Goal: Communication & Community: Answer question/provide support

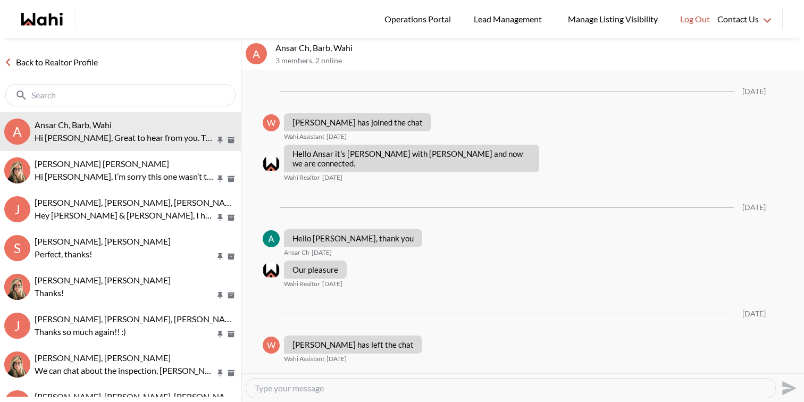
scroll to position [490, 0]
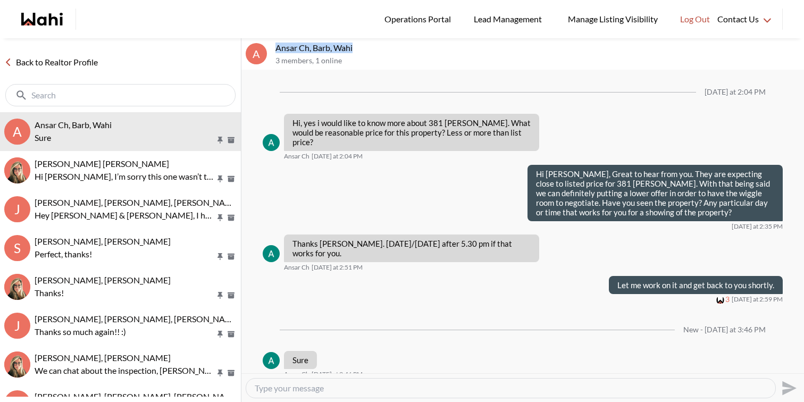
drag, startPoint x: 384, startPoint y: 51, endPoint x: 276, endPoint y: 45, distance: 107.6
click at [276, 45] on p "Ansar Ch, Barb, Wahi" at bounding box center [538, 48] width 524 height 11
copy p "Ansar Ch, Barb, Wahi"
drag, startPoint x: 465, startPoint y: 123, endPoint x: 428, endPoint y: 121, distance: 36.8
click at [428, 121] on p "Hi, yes i would like to know more about 381 Leslie. What would be reasonable pr…" at bounding box center [412, 132] width 238 height 29
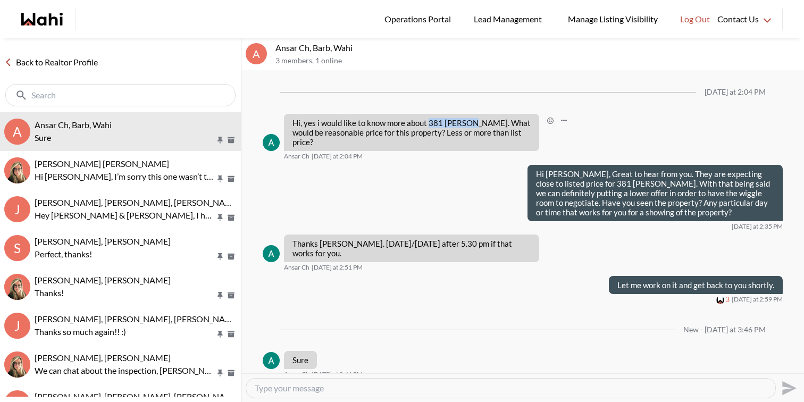
copy p "381 Leslie."
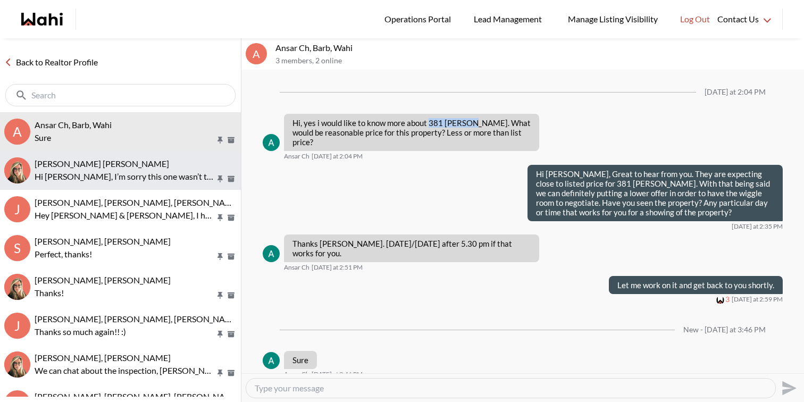
click at [90, 157] on button "Krysten Sousa, Barbara Hi Krysten, I’m sorry this one wasn’t the right fit for …" at bounding box center [120, 170] width 241 height 39
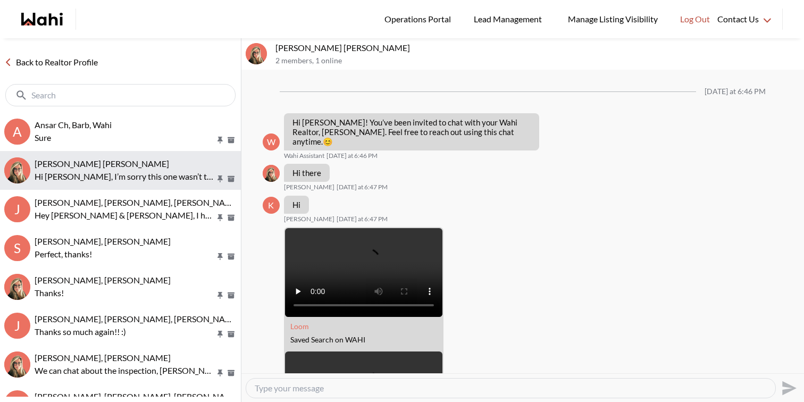
scroll to position [1770, 0]
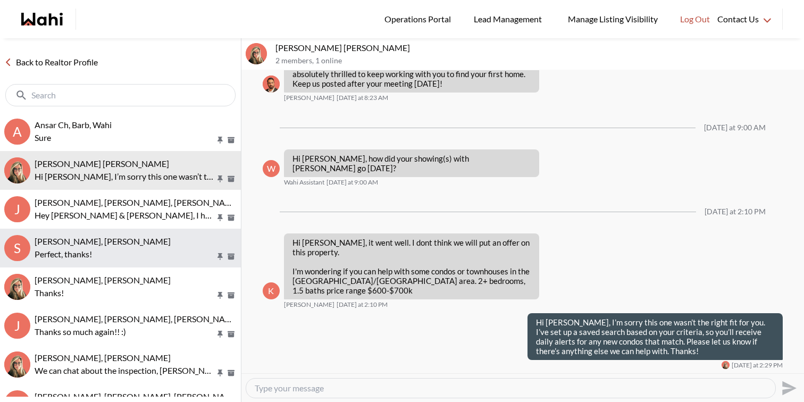
click at [98, 238] on span "[PERSON_NAME], [PERSON_NAME]" at bounding box center [103, 241] width 136 height 10
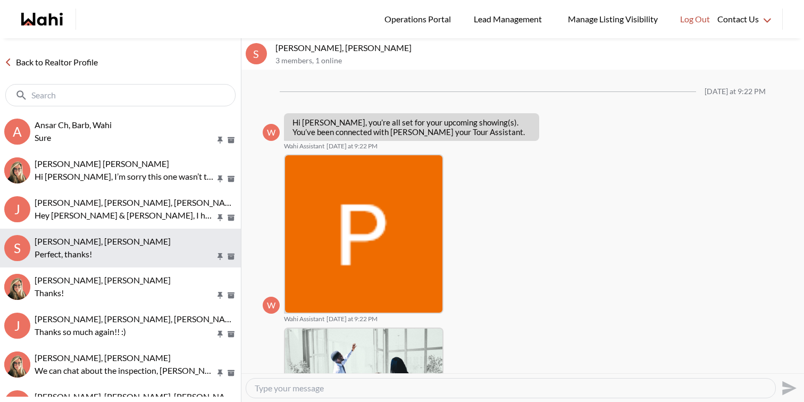
scroll to position [269, 0]
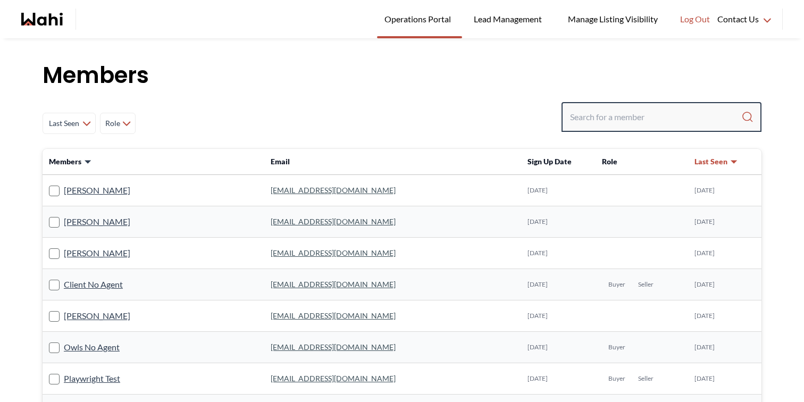
click at [598, 119] on input "Search input" at bounding box center [655, 116] width 171 height 19
paste input "Ansar Ch, Barb, Wahi"
type input "Ansar Ch"
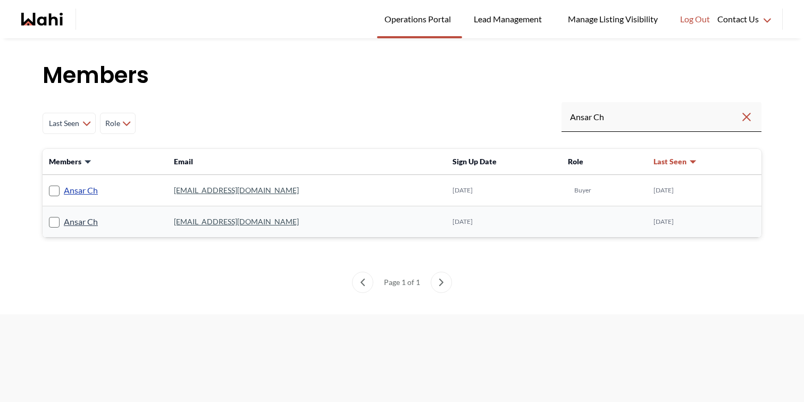
click at [76, 195] on link "Ansar Ch" at bounding box center [81, 191] width 34 height 14
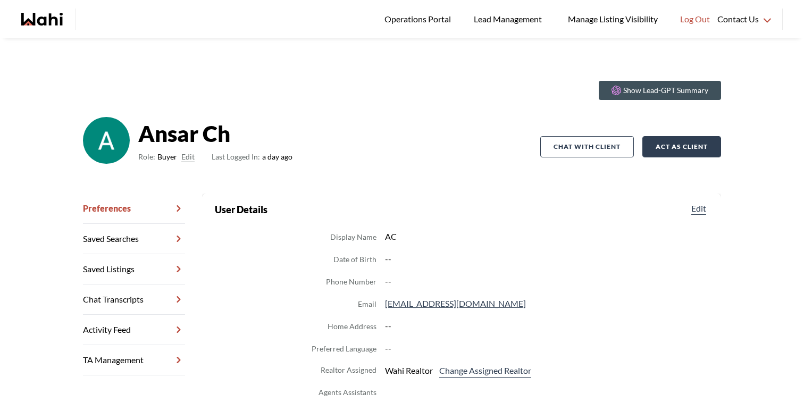
click at [662, 148] on button "Act as Client" at bounding box center [682, 146] width 79 height 21
click at [151, 300] on link "Chat Transcripts" at bounding box center [134, 300] width 102 height 30
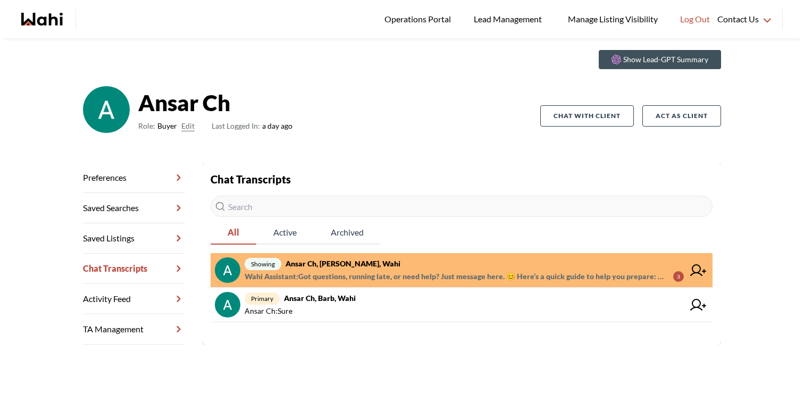
scroll to position [38, 0]
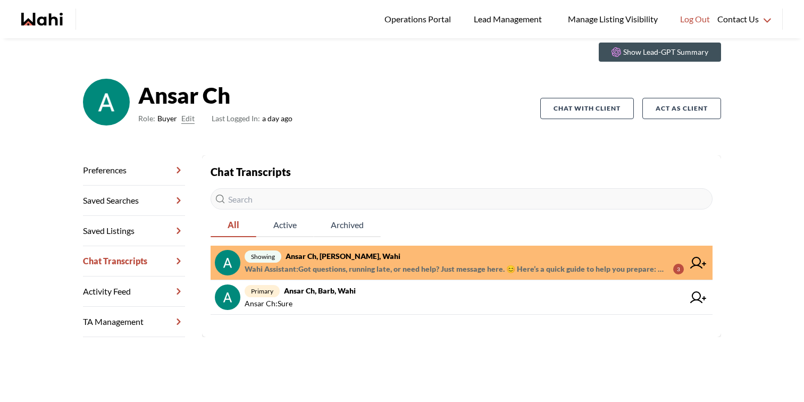
click at [698, 262] on icon at bounding box center [698, 263] width 16 height 12
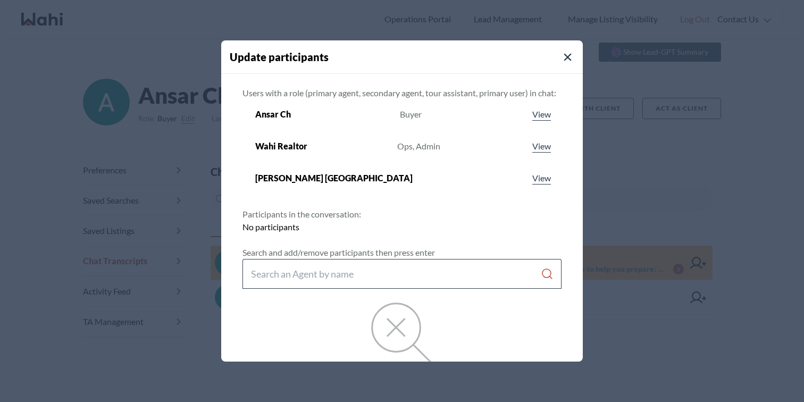
click at [397, 277] on input "Search input" at bounding box center [396, 273] width 290 height 19
type input "barbara funt"
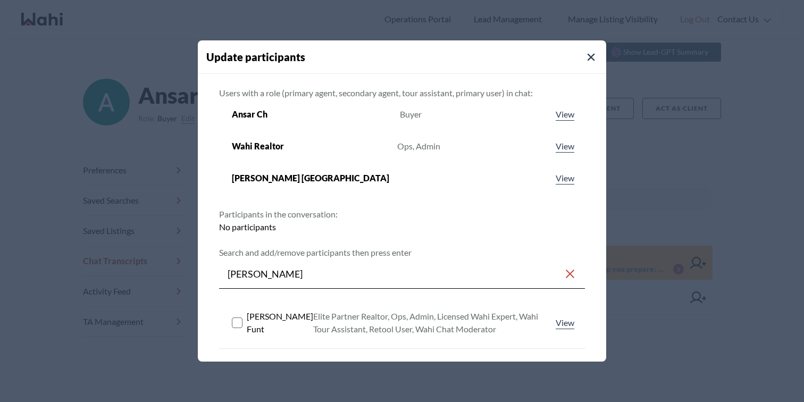
click at [237, 322] on rect at bounding box center [237, 323] width 10 height 10
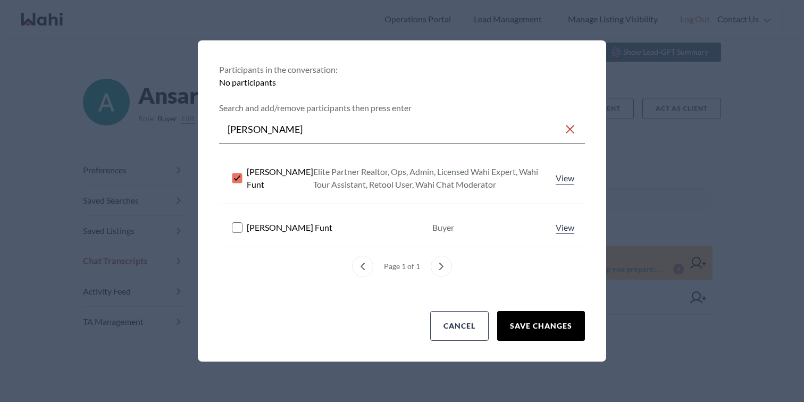
click at [552, 333] on button "Save changes" at bounding box center [541, 326] width 88 height 30
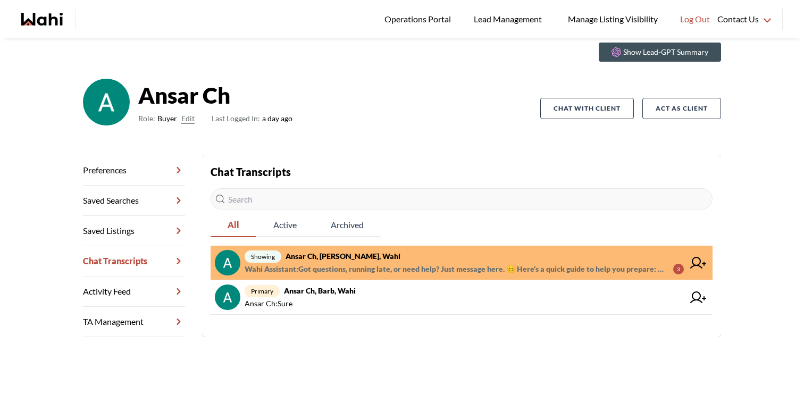
click at [491, 263] on span "Wahi Assistant : Got questions, running late, or need help? Just message here. …" at bounding box center [455, 269] width 420 height 13
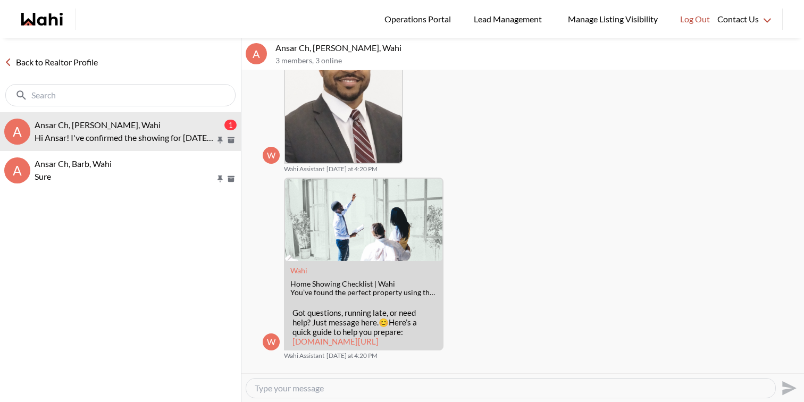
scroll to position [235, 0]
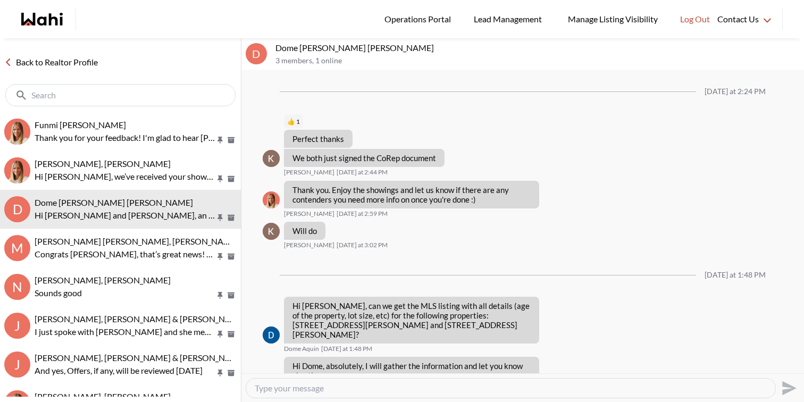
scroll to position [940, 0]
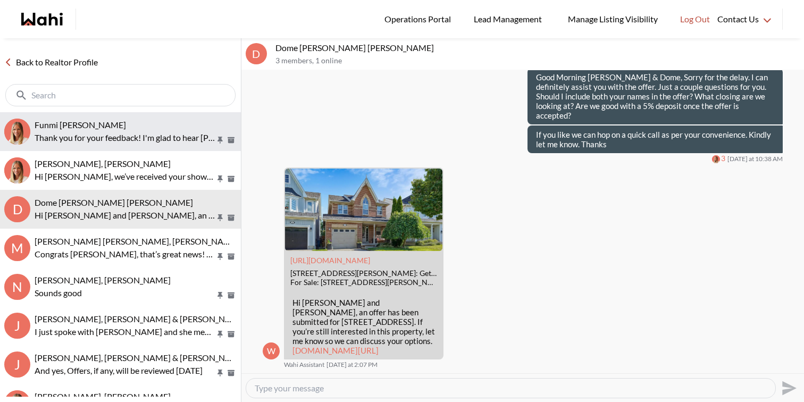
click at [99, 135] on p "Thank you for your feedback! I'm glad to hear Duane was helpful. Please don’t h…" at bounding box center [125, 137] width 181 height 13
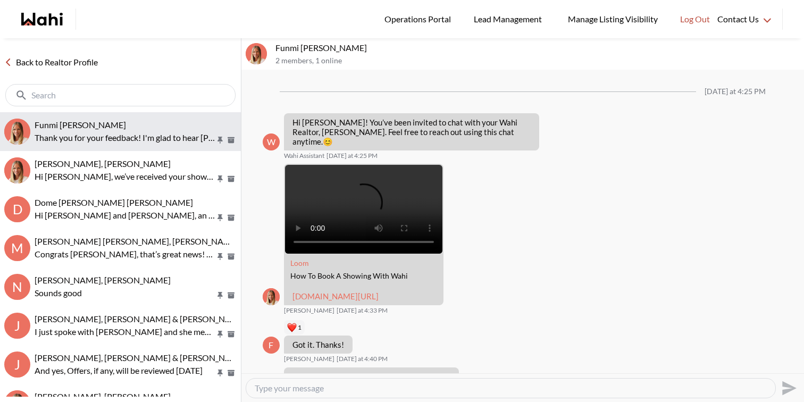
scroll to position [806, 0]
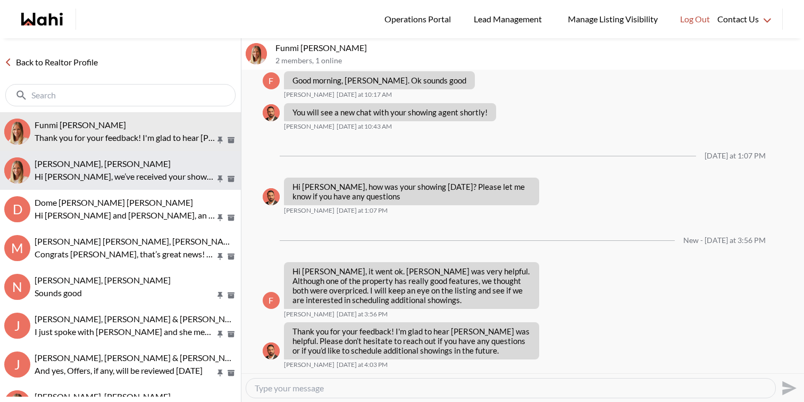
click at [99, 170] on p "Hi Nitesh, we’ve received your showing request —exciting! 🎉 Let’s have a quick …" at bounding box center [125, 176] width 181 height 13
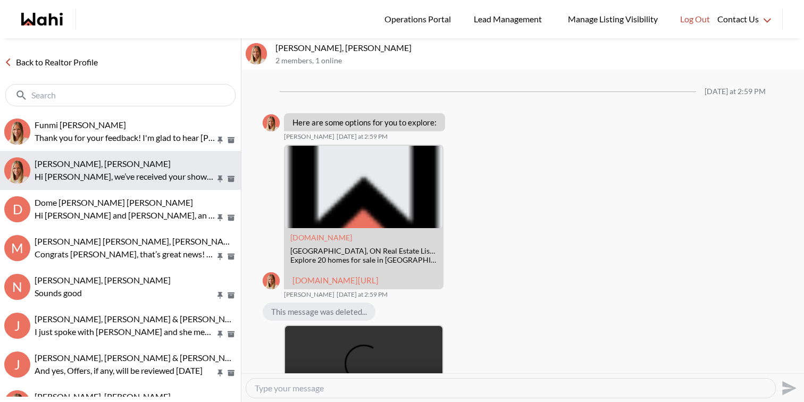
scroll to position [1171, 0]
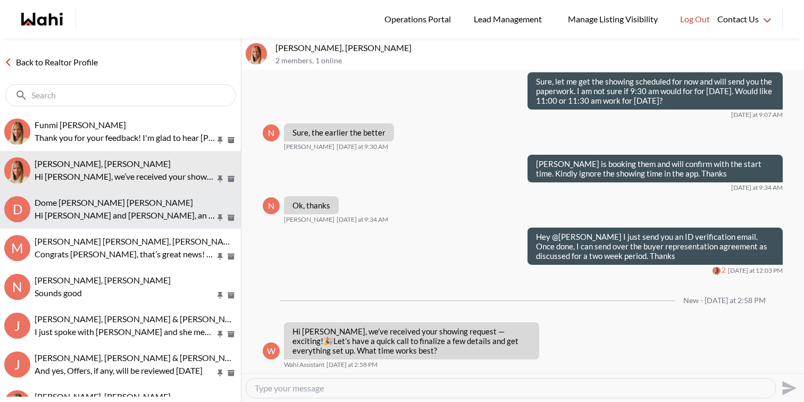
click at [101, 210] on p "Hi Dome and Keith, an offer has been submitted for 33 Wessex Dr, Whitby, Ontari…" at bounding box center [125, 215] width 181 height 13
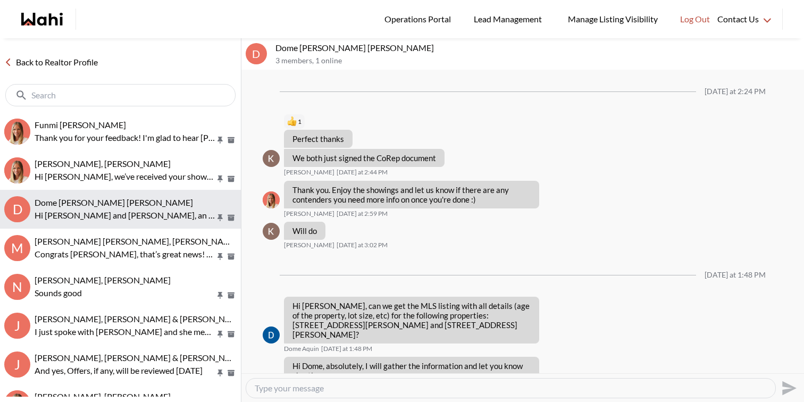
scroll to position [940, 0]
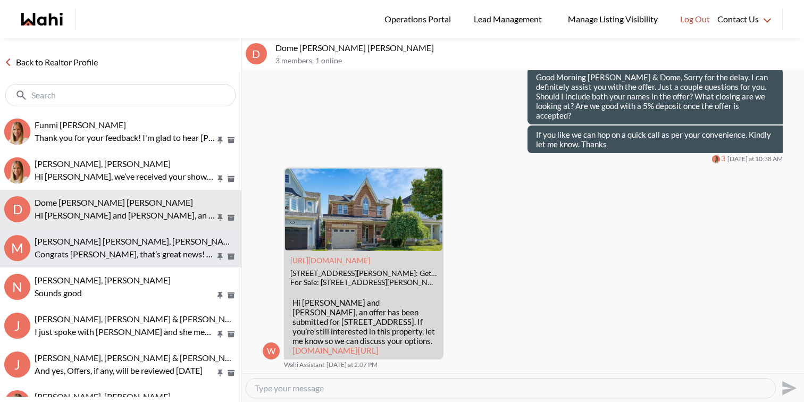
click at [105, 248] on p "Congrats Mohammed, that’s great news! Feel free to book your showings and let m…" at bounding box center [125, 254] width 181 height 13
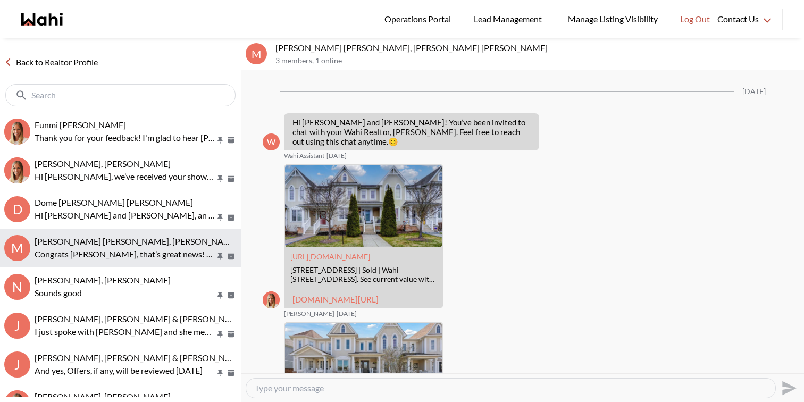
scroll to position [884, 0]
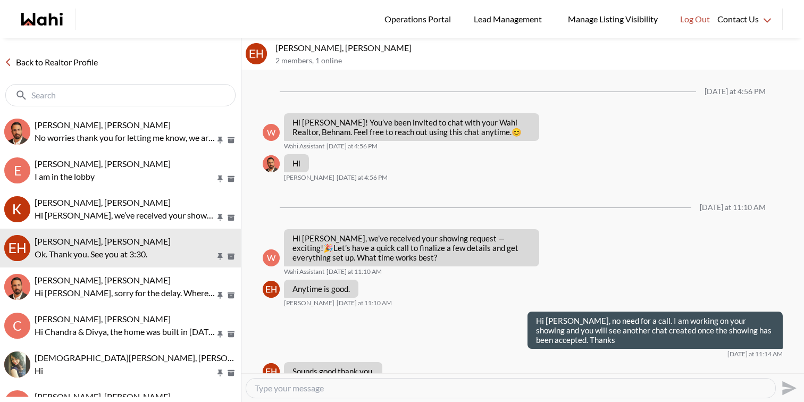
scroll to position [177, 0]
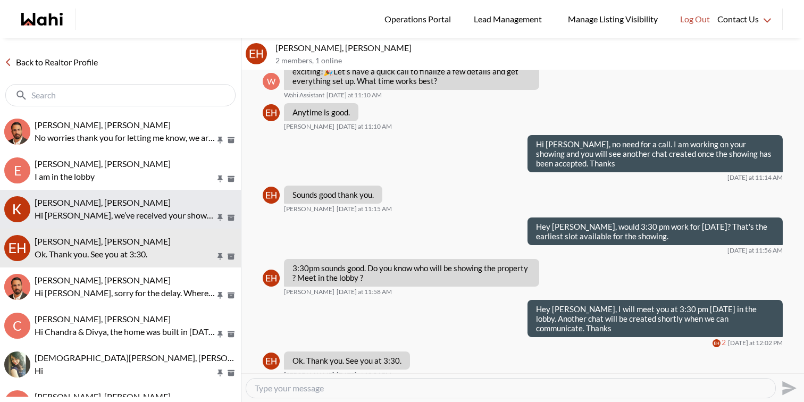
click at [80, 198] on span "KEVIN FERREIRA, Behnam" at bounding box center [103, 202] width 136 height 10
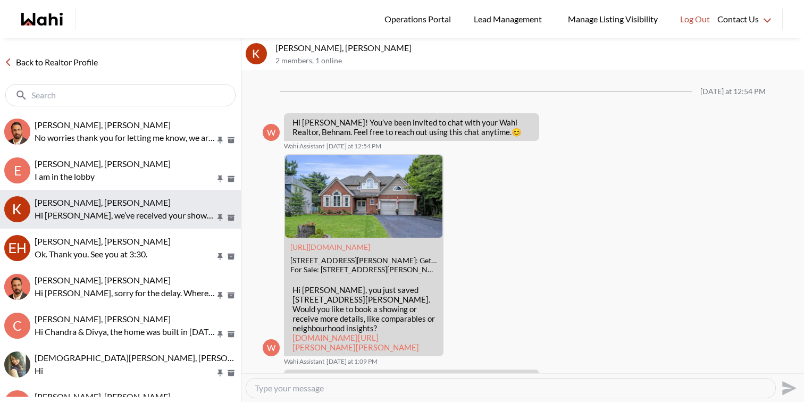
scroll to position [952, 0]
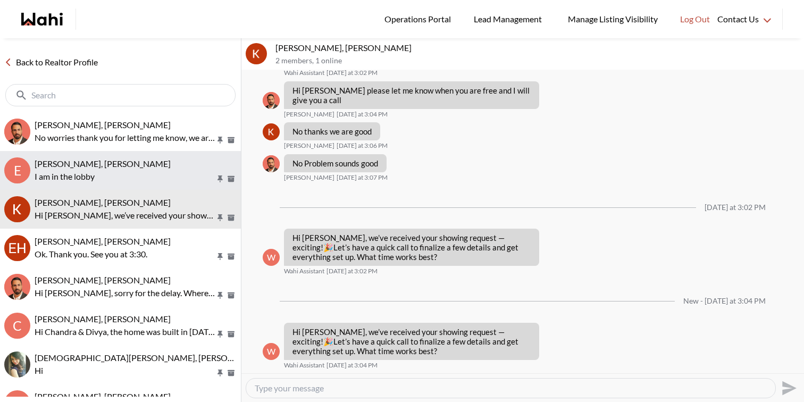
click at [89, 170] on p "I am in the lobby" at bounding box center [125, 176] width 181 height 13
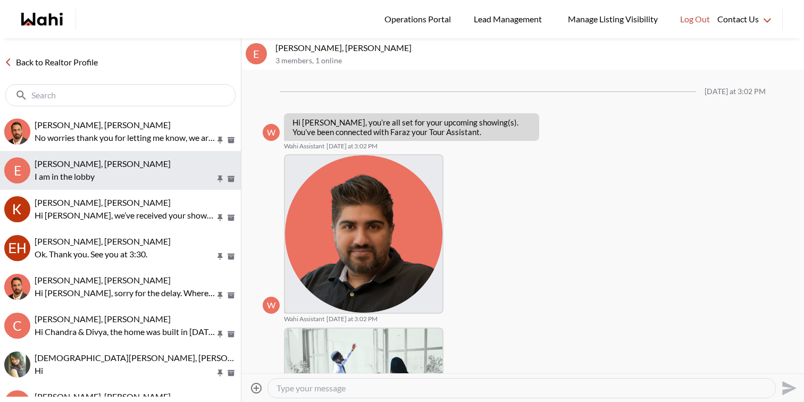
scroll to position [214, 0]
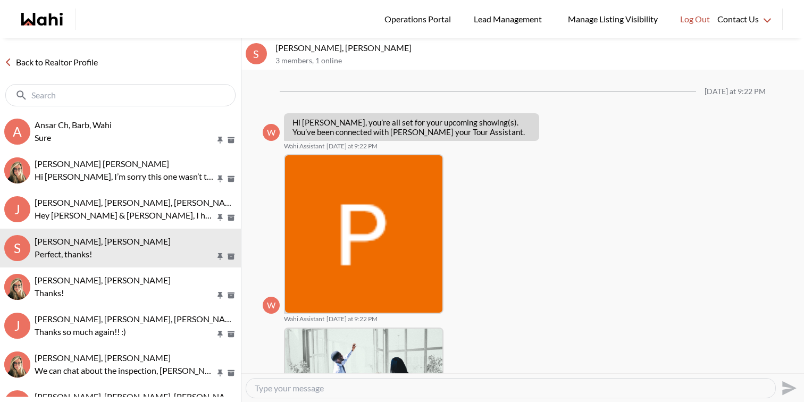
scroll to position [269, 0]
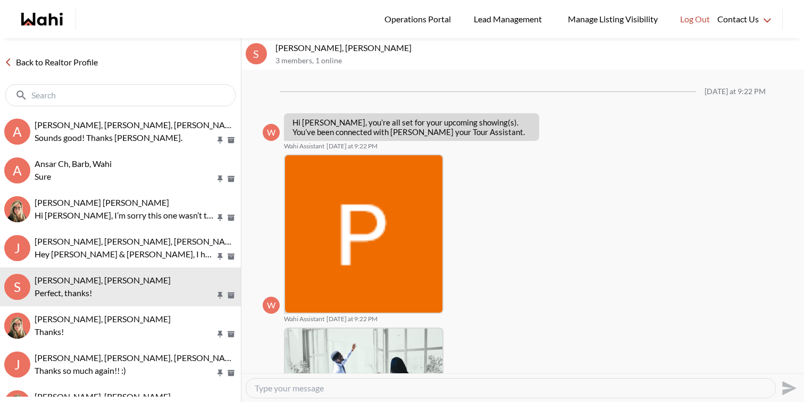
scroll to position [269, 0]
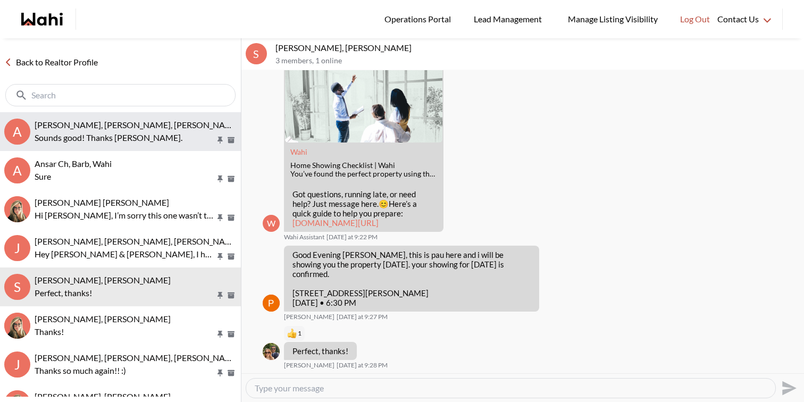
click at [90, 149] on button "A Ansar Ch, [PERSON_NAME], [PERSON_NAME], Wahi Sounds good! Thanks [PERSON_NAME…" at bounding box center [120, 131] width 241 height 39
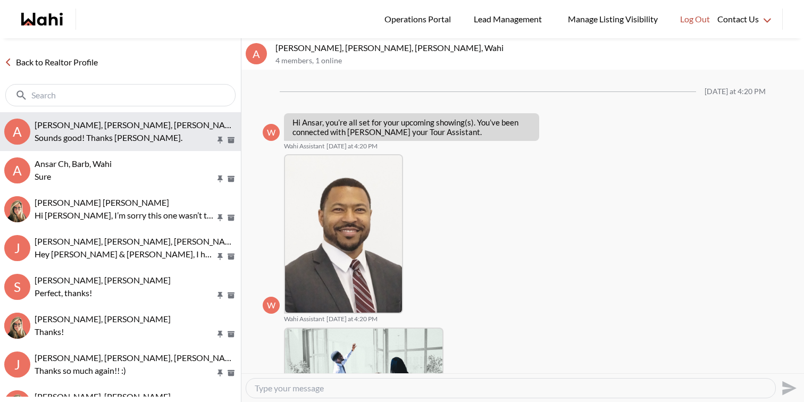
scroll to position [266, 0]
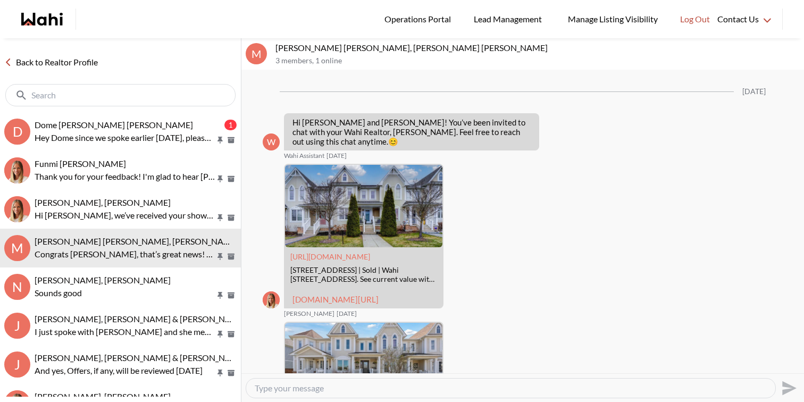
scroll to position [884, 0]
